Goal: Transaction & Acquisition: Purchase product/service

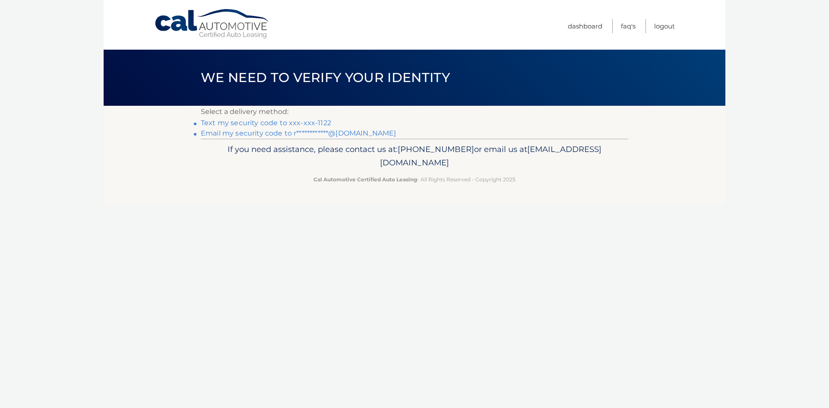
click at [311, 122] on link "Text my security code to xxx-xxx-1122" at bounding box center [266, 123] width 130 height 8
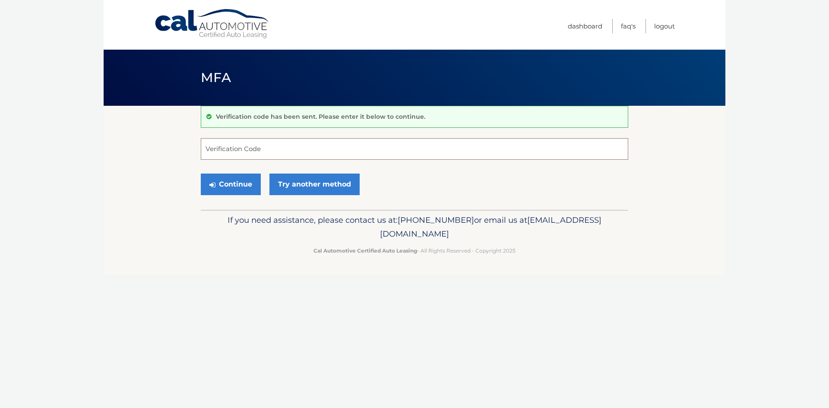
click at [288, 153] on input "Verification Code" at bounding box center [415, 149] width 428 height 22
type input "349656"
click at [234, 181] on button "Continue" at bounding box center [231, 185] width 60 height 22
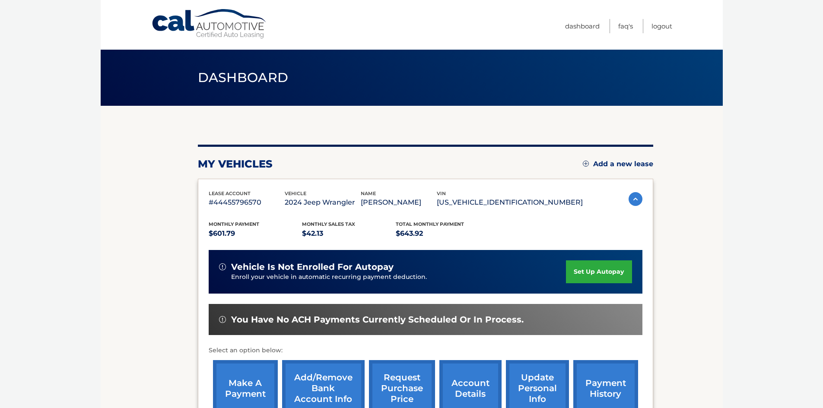
scroll to position [43, 0]
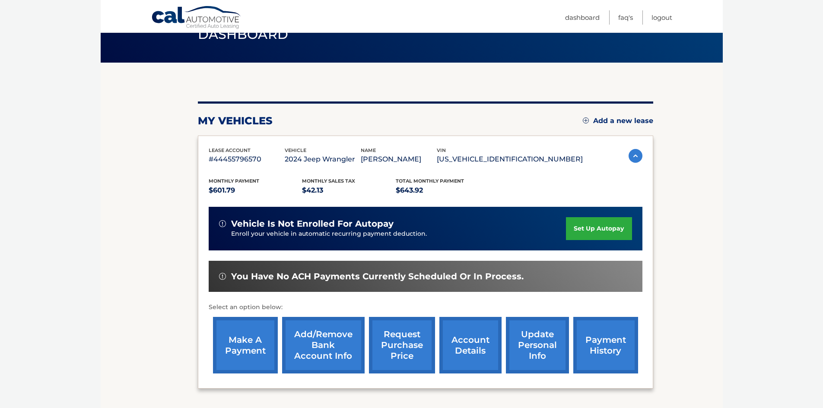
click at [237, 341] on link "make a payment" at bounding box center [245, 345] width 65 height 57
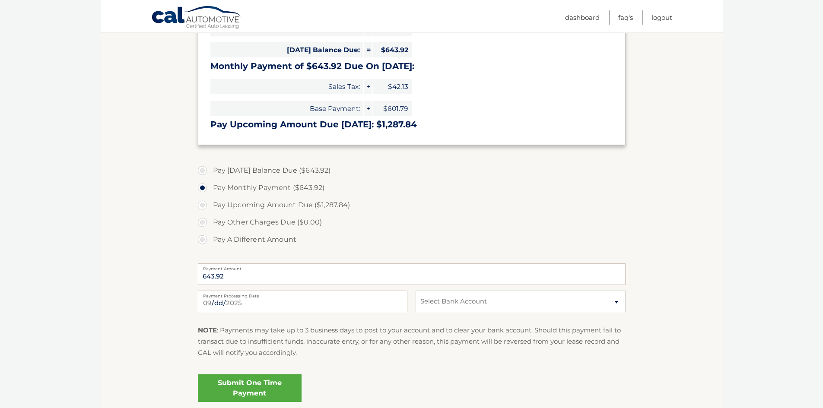
scroll to position [216, 0]
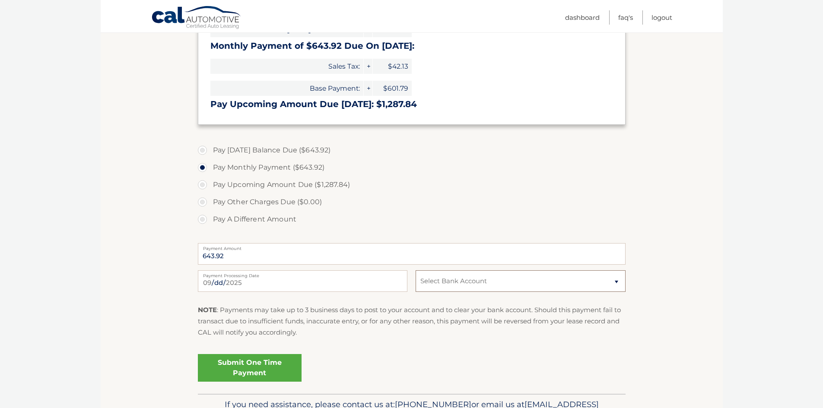
click at [478, 276] on select "Select Bank Account Checking BANKUNITED, NATIONAL ASSOCIATION *****6801 Checkin…" at bounding box center [519, 281] width 209 height 22
select select "MjE0Mzg4MDQtOTg0OC00ODkyLWFjZGUtM2M4MmI1YzljNDdj"
click at [415, 270] on select "Select Bank Account Checking BANKUNITED, NATIONAL ASSOCIATION *****6801 Checkin…" at bounding box center [519, 281] width 209 height 22
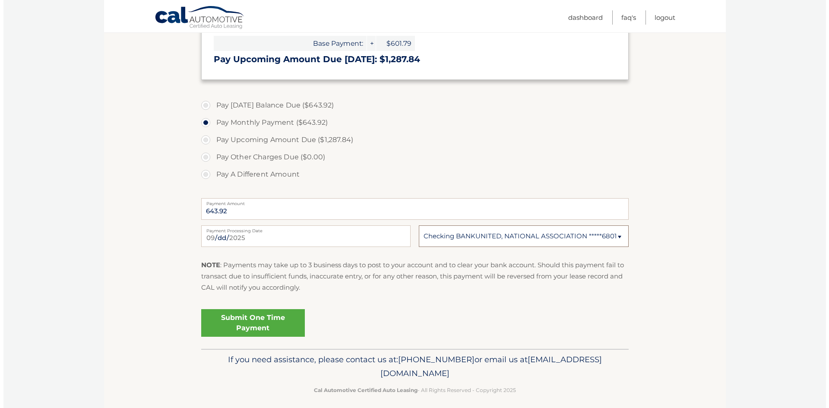
scroll to position [267, 0]
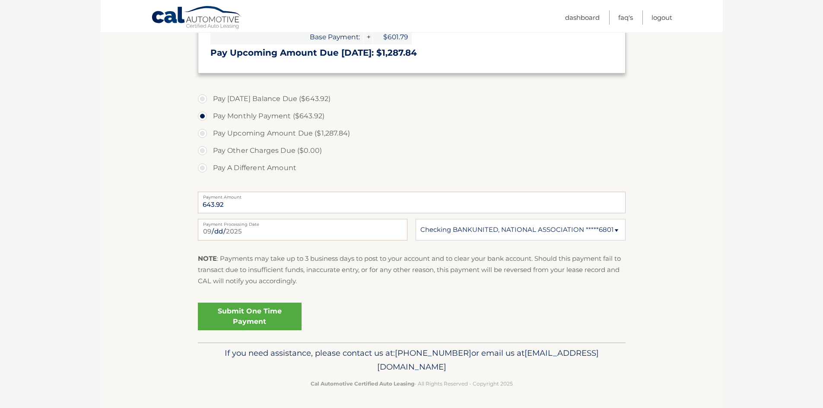
click at [244, 321] on link "Submit One Time Payment" at bounding box center [250, 317] width 104 height 28
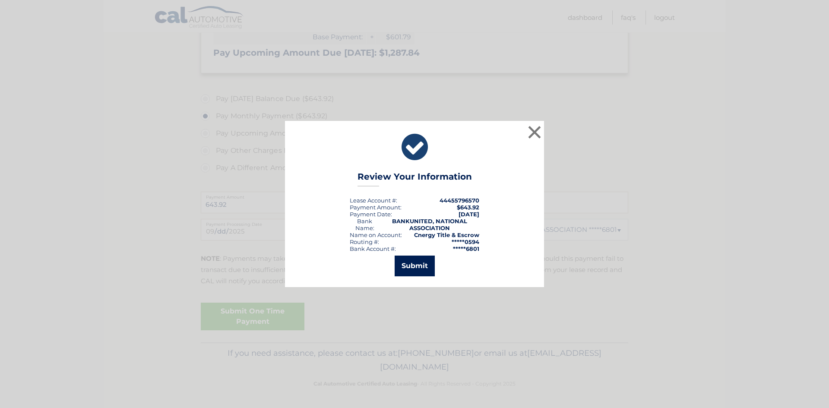
click at [420, 263] on button "Submit" at bounding box center [415, 266] width 40 height 21
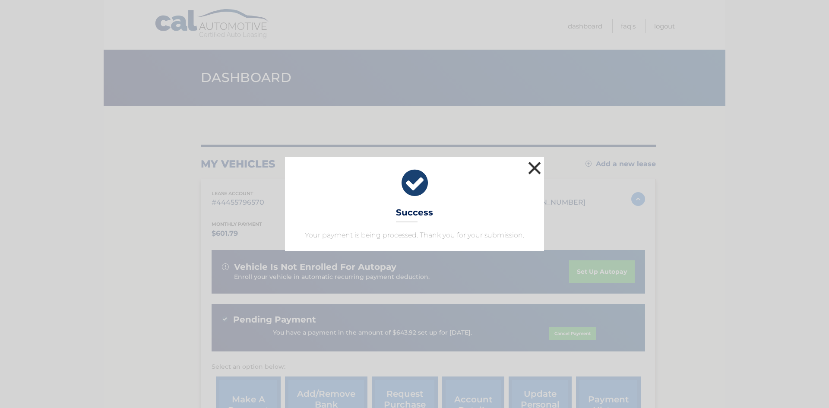
click at [532, 168] on button "×" at bounding box center [534, 167] width 17 height 17
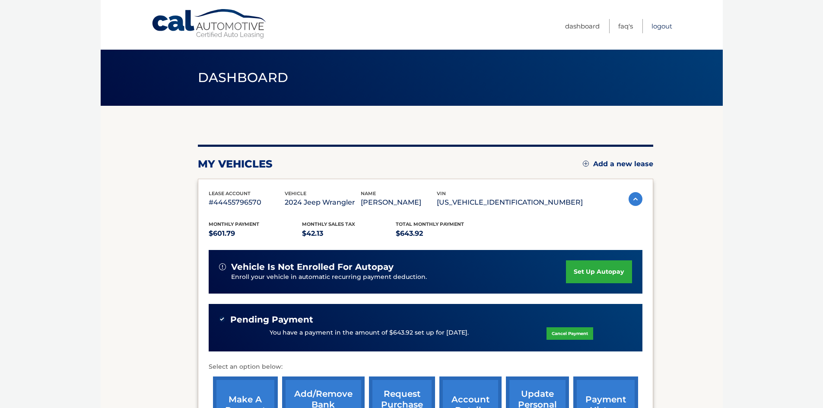
click at [662, 25] on link "Logout" at bounding box center [661, 26] width 21 height 14
